Goal: Find specific page/section: Find specific page/section

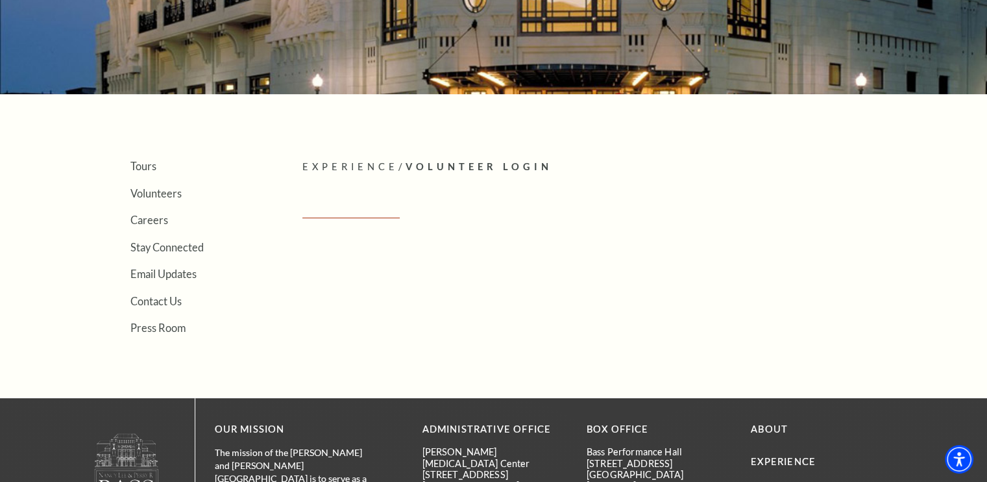
scroll to position [195, 0]
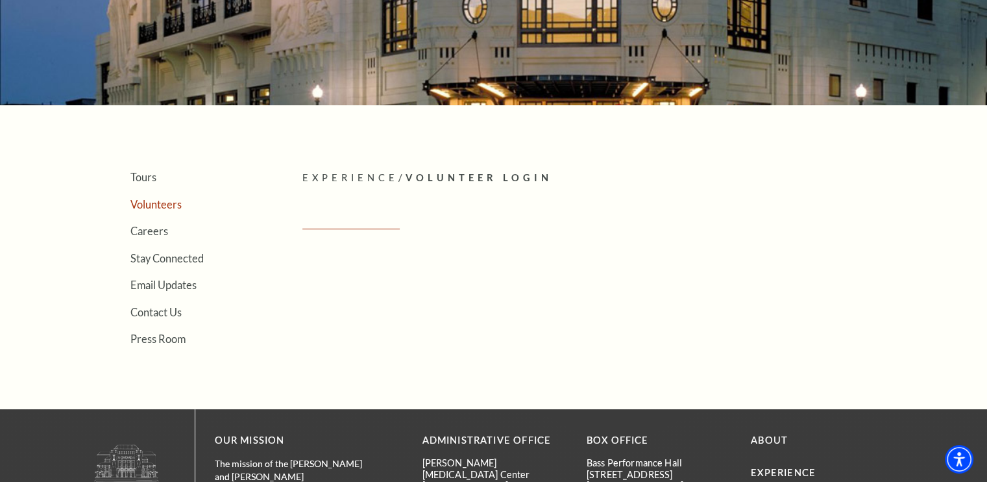
click at [167, 200] on link "Volunteers" at bounding box center [155, 204] width 51 height 12
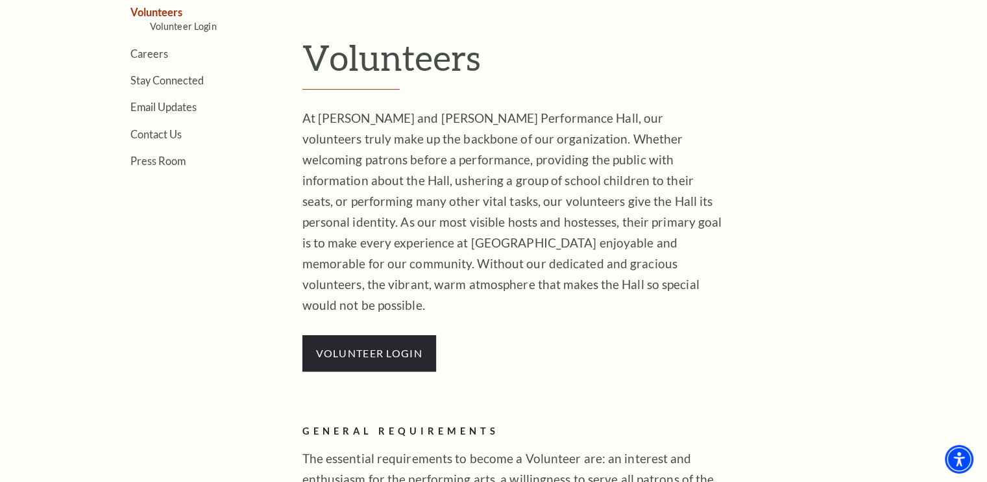
scroll to position [389, 0]
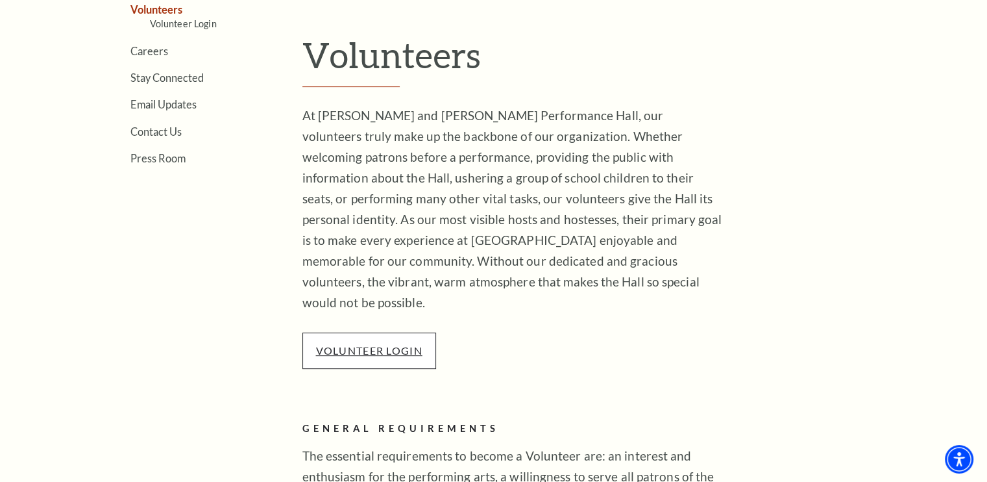
click at [345, 344] on link "VOLUNTEER LOGIN" at bounding box center [369, 350] width 106 height 12
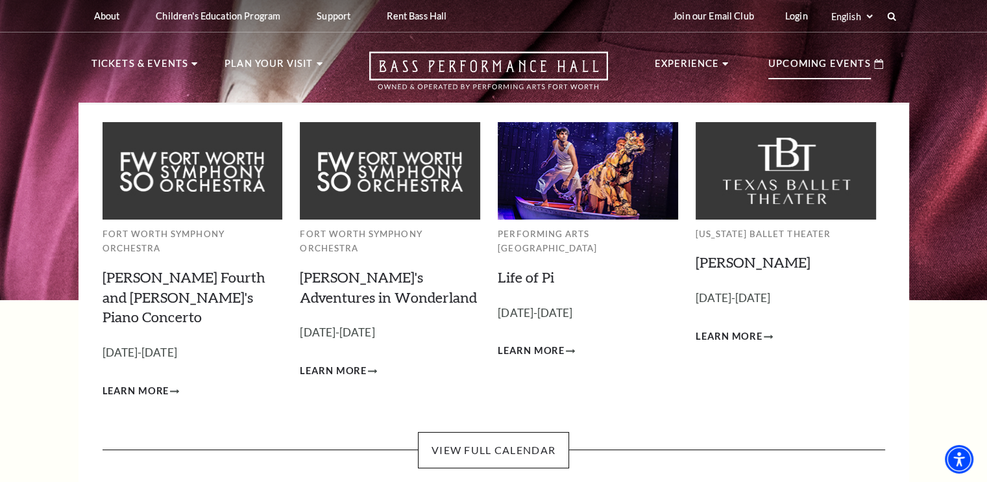
click at [835, 62] on p "Upcoming Events" at bounding box center [819, 67] width 103 height 23
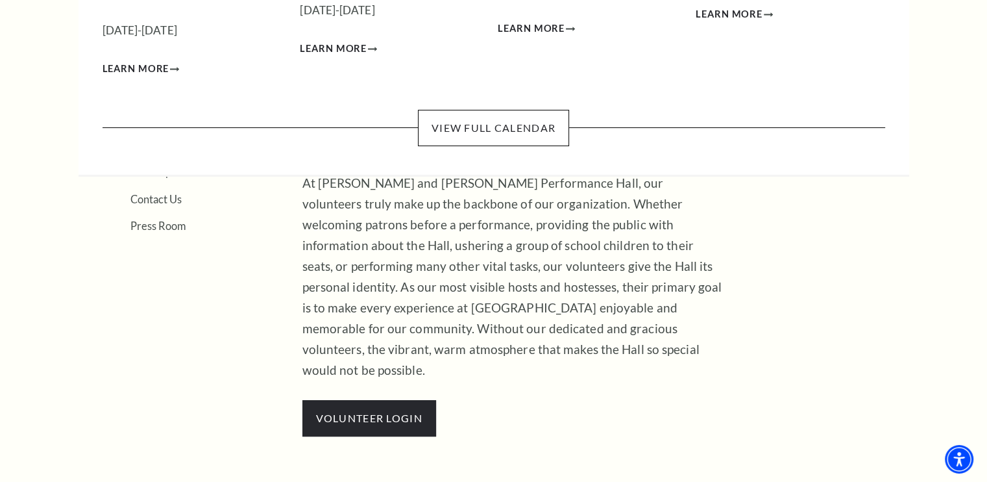
scroll to position [324, 0]
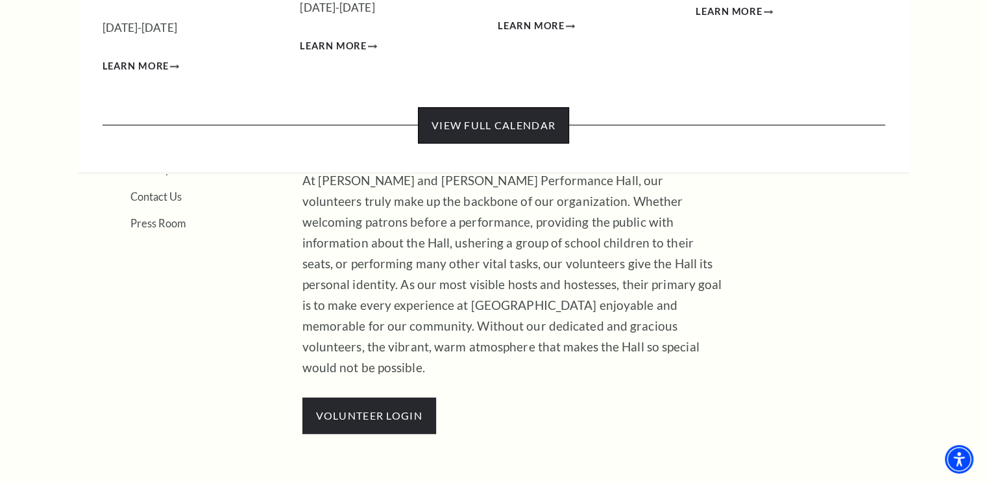
click at [548, 107] on link "View Full Calendar" at bounding box center [493, 125] width 151 height 36
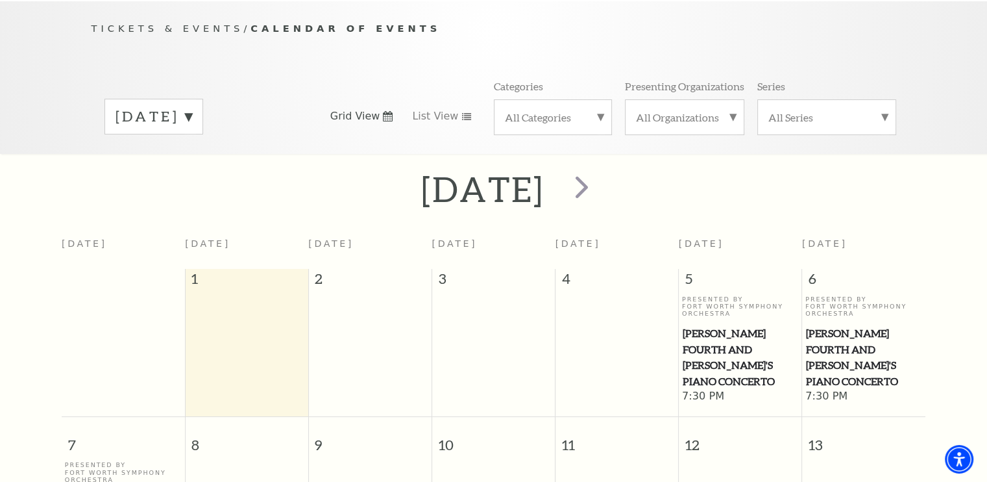
scroll to position [114, 0]
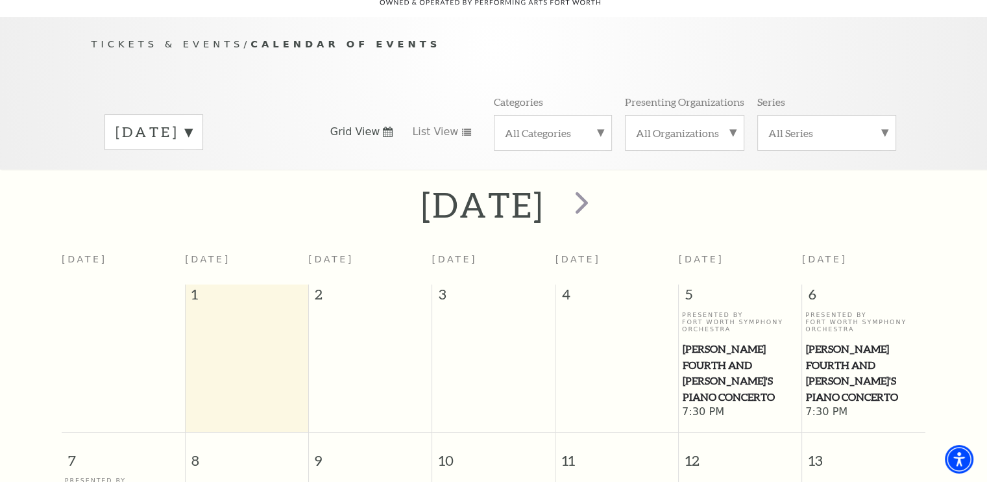
click at [563, 115] on div "All Categories" at bounding box center [553, 133] width 118 height 36
click at [600, 184] on span "next" at bounding box center [581, 202] width 37 height 37
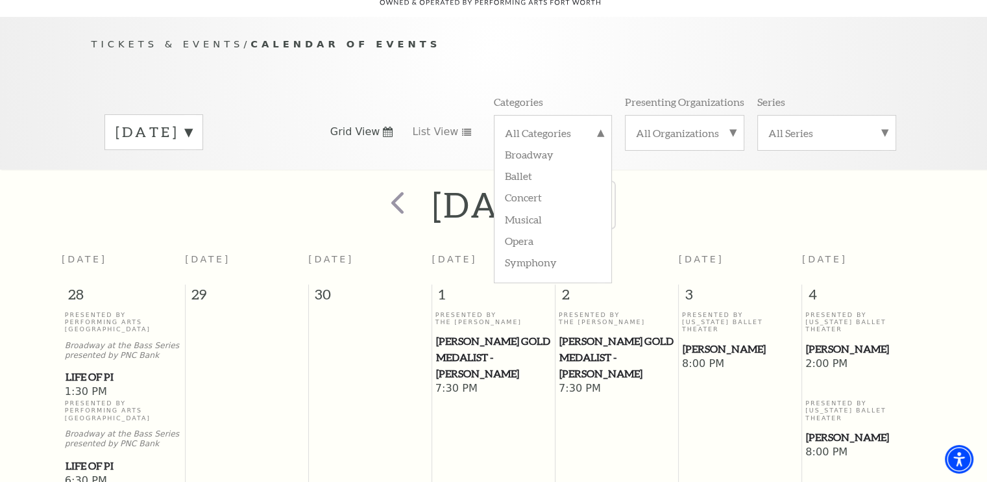
click at [611, 185] on span "next" at bounding box center [592, 202] width 37 height 37
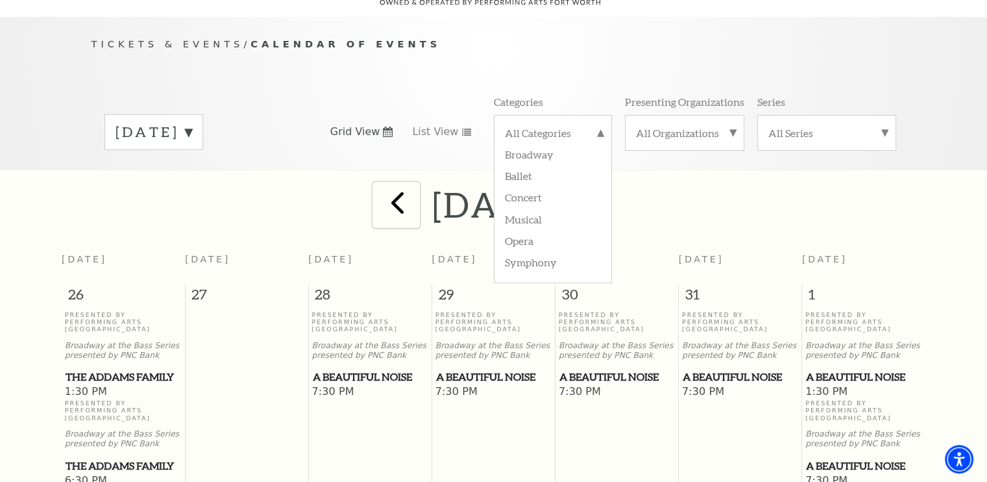
click at [379, 187] on span "prev" at bounding box center [397, 202] width 37 height 37
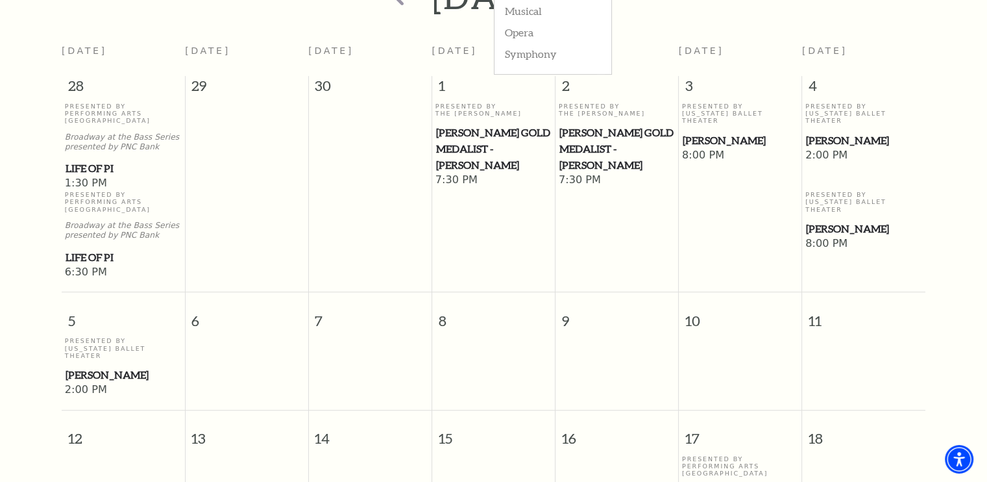
scroll to position [374, 0]
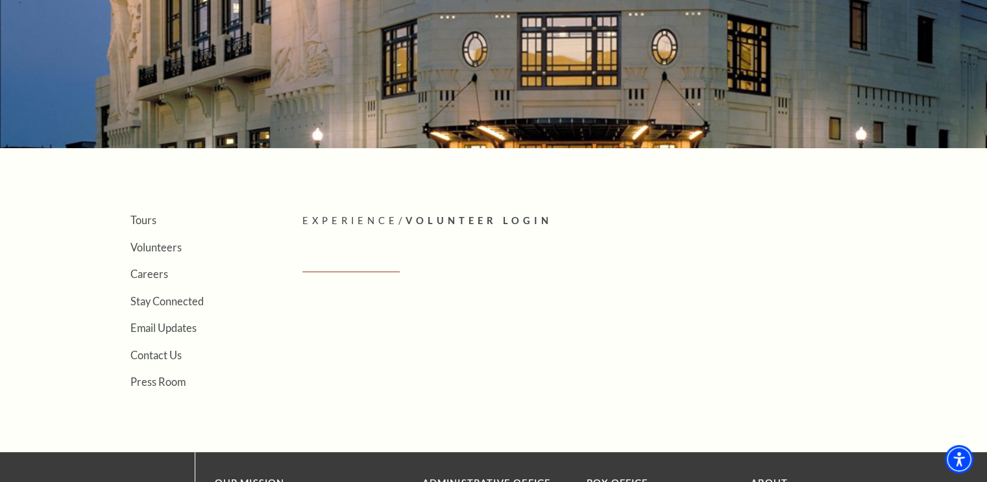
scroll to position [130, 0]
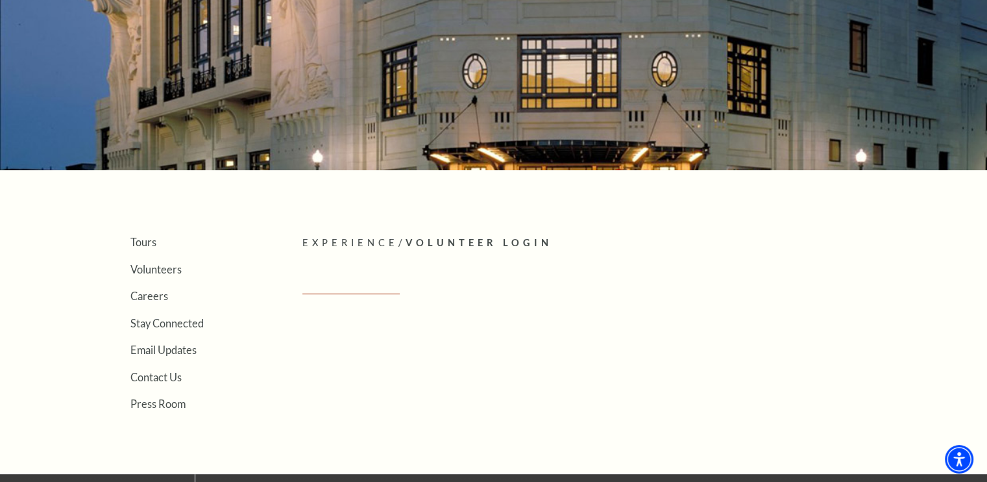
click at [465, 241] on span "Volunteer Login" at bounding box center [478, 242] width 147 height 11
click at [172, 265] on link "Volunteers" at bounding box center [155, 269] width 51 height 12
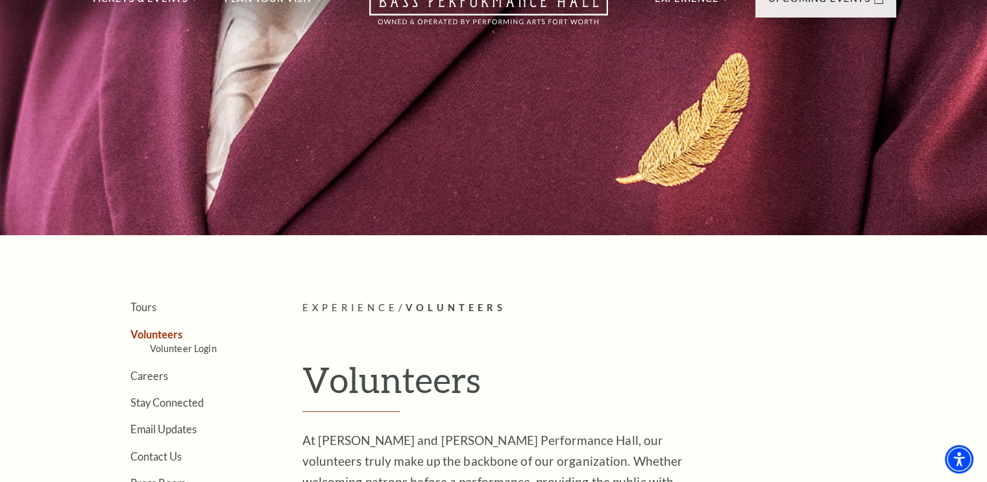
scroll to position [130, 0]
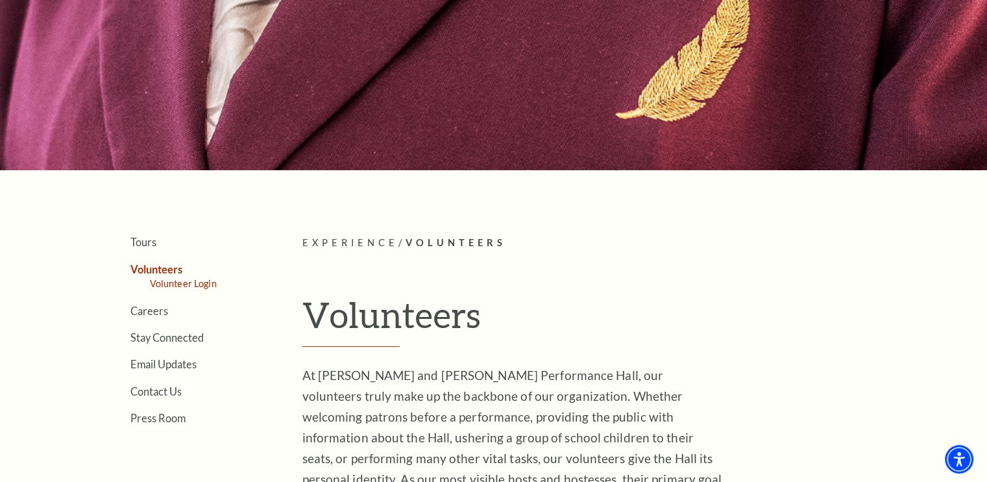
click at [204, 283] on link "Volunteer Login" at bounding box center [183, 283] width 67 height 11
